Goal: Information Seeking & Learning: Learn about a topic

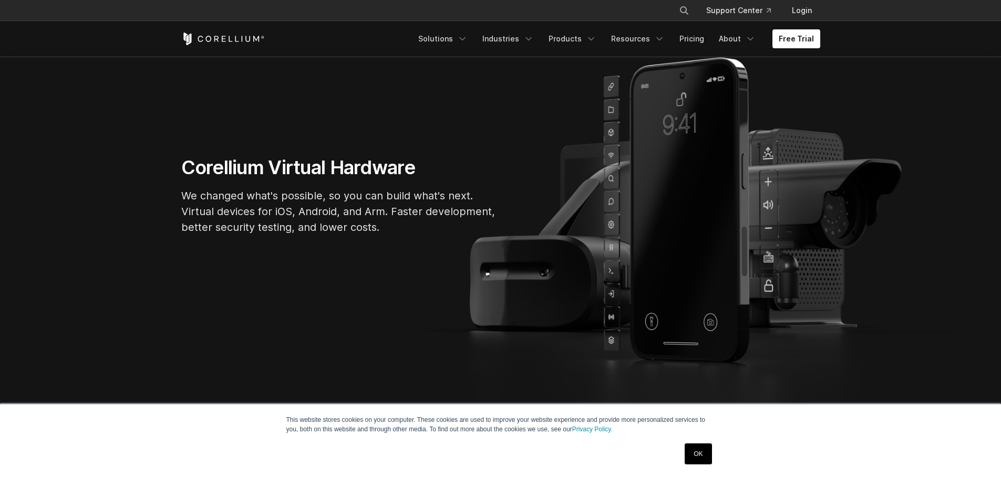
scroll to position [105, 0]
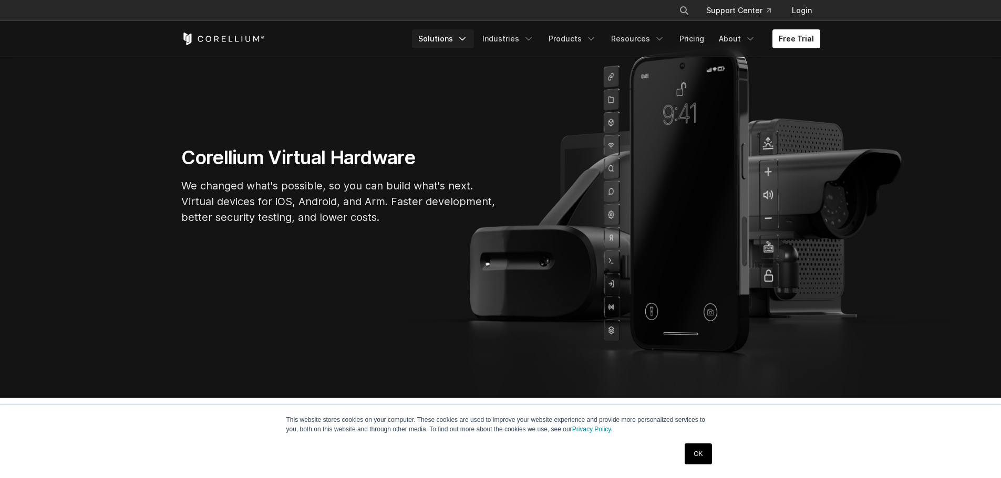
click at [464, 41] on link "Solutions" at bounding box center [443, 38] width 62 height 19
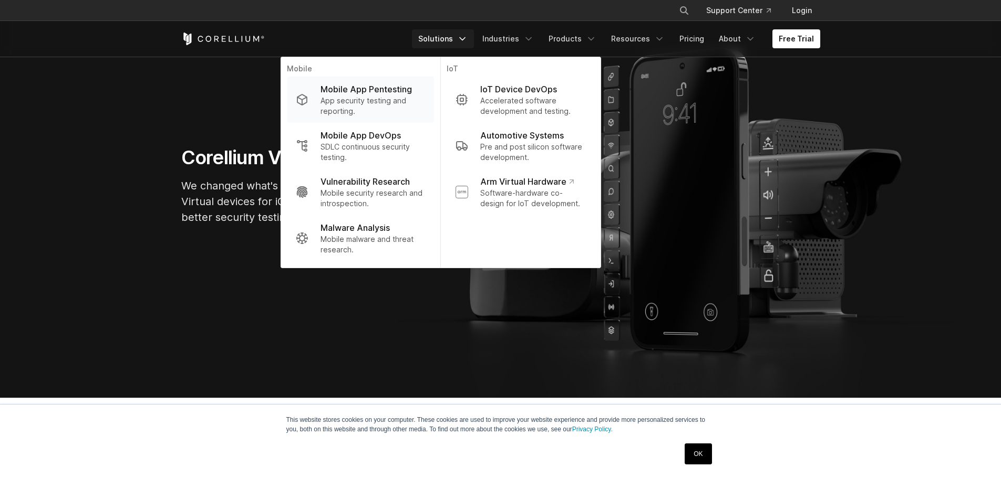
click at [416, 96] on p "App security testing and reporting." at bounding box center [372, 106] width 105 height 21
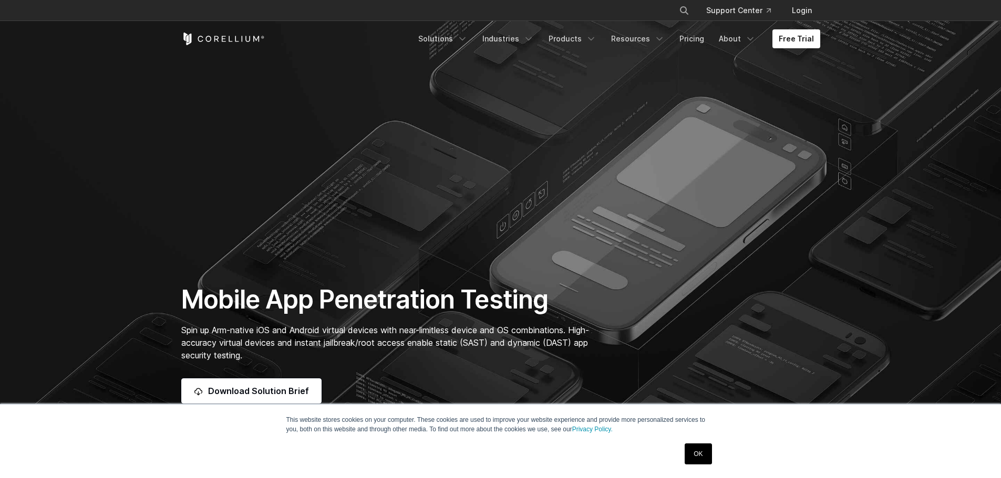
click at [703, 459] on link "OK" at bounding box center [697, 454] width 27 height 21
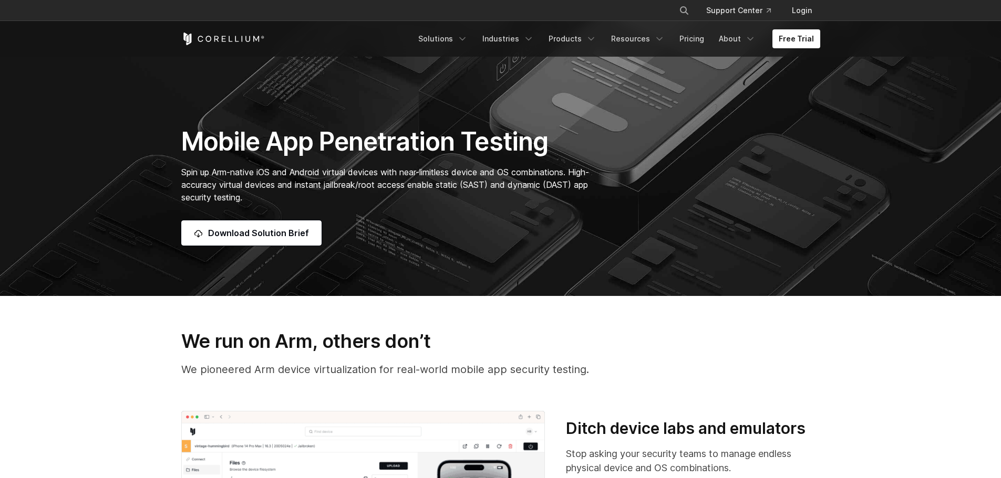
scroll to position [315, 0]
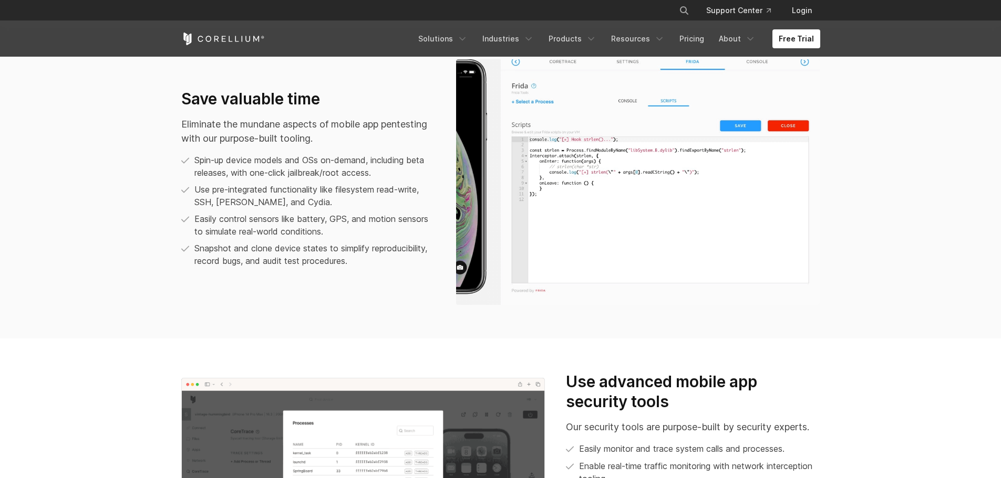
click at [859, 280] on section "Save valuable time Eliminate the mundane aspects of mobile app pentesting with …" at bounding box center [500, 182] width 1001 height 313
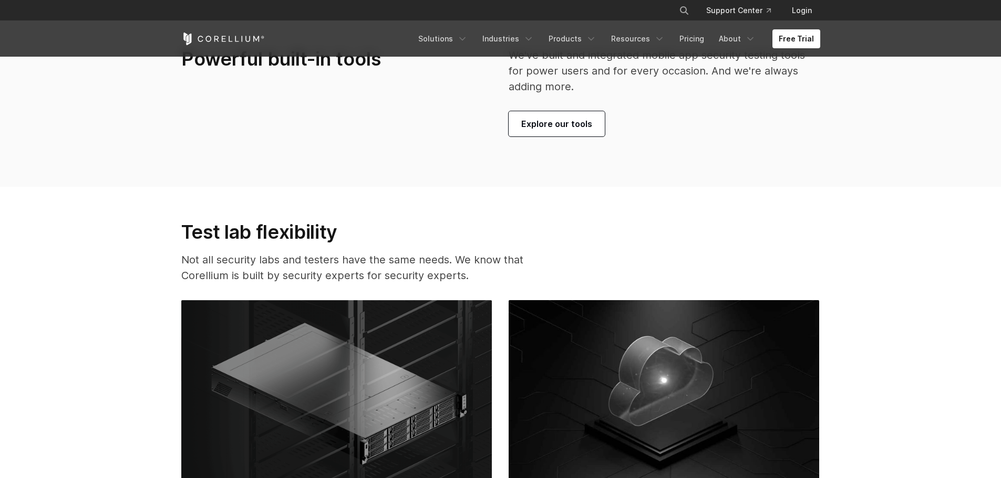
click at [852, 269] on section "Test lab flexibility Not all security labs and testers have the same needs. We …" at bounding box center [500, 399] width 1001 height 424
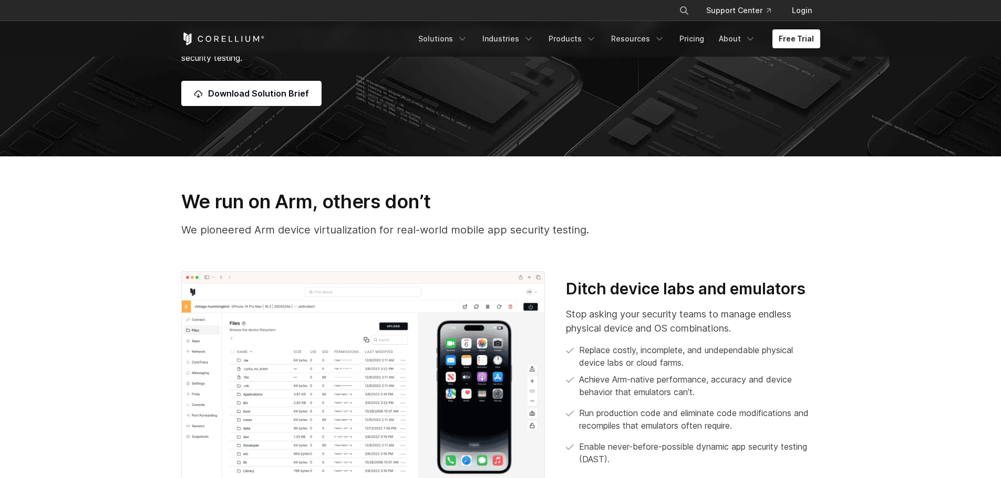
scroll to position [0, 0]
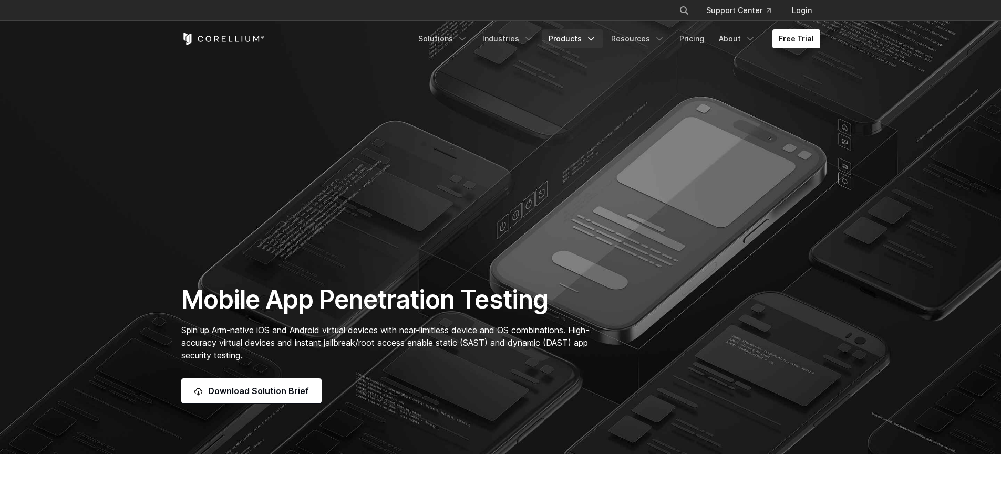
click at [572, 39] on link "Products" at bounding box center [572, 38] width 60 height 19
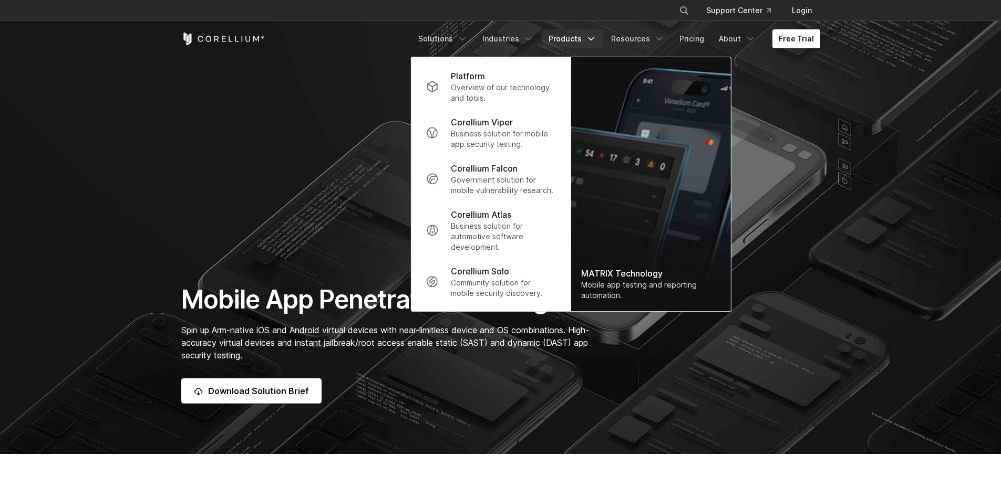
drag, startPoint x: 970, startPoint y: 278, endPoint x: 900, endPoint y: 81, distance: 208.3
click at [965, 264] on section "Mobile App Penetration Testing Spin up Arm-native iOS and Android virtual devic…" at bounding box center [500, 227] width 1001 height 454
